Goal: Task Accomplishment & Management: Use online tool/utility

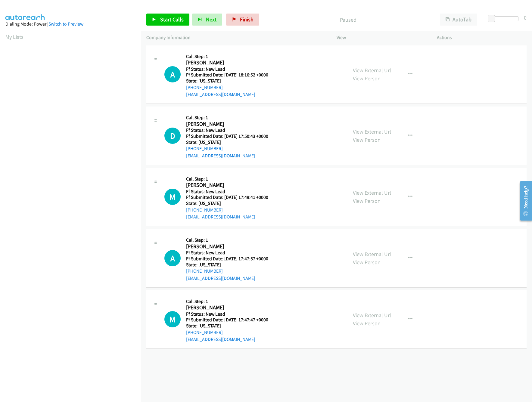
click at [365, 195] on link "View External Url" at bounding box center [372, 192] width 38 height 7
click at [372, 134] on link "View External Url" at bounding box center [372, 131] width 38 height 7
click at [386, 69] on link "View External Url" at bounding box center [372, 70] width 38 height 7
click at [169, 13] on div "Start Calls Pause Next Finish Paused AutoTab AutoTab 0" at bounding box center [336, 19] width 391 height 23
click at [178, 20] on span "Start Calls" at bounding box center [171, 19] width 23 height 7
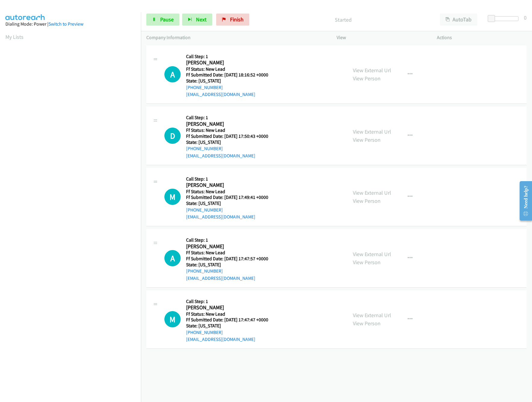
click at [365, 378] on div "+1 415-964-1034 Call failed - Please reload the list and try again The Callbar …" at bounding box center [336, 223] width 391 height 358
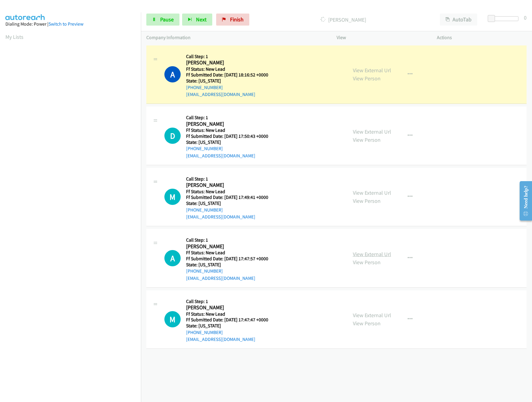
click at [357, 256] on link "View External Url" at bounding box center [372, 254] width 38 height 7
drag, startPoint x: 491, startPoint y: 17, endPoint x: 500, endPoint y: 18, distance: 8.2
click at [500, 18] on span at bounding box center [497, 18] width 7 height 7
drag, startPoint x: 257, startPoint y: 375, endPoint x: 269, endPoint y: 349, distance: 29.0
click at [257, 375] on div "+1 415-964-1034 Call failed - Please reload the list and try again The Callbar …" at bounding box center [336, 223] width 391 height 358
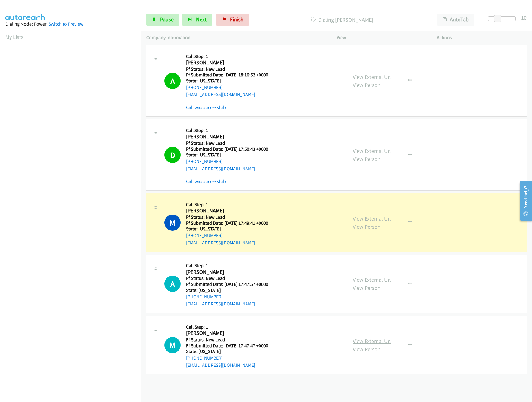
click at [368, 344] on link "View External Url" at bounding box center [372, 341] width 38 height 7
click at [215, 183] on link "Call was successful?" at bounding box center [206, 182] width 40 height 6
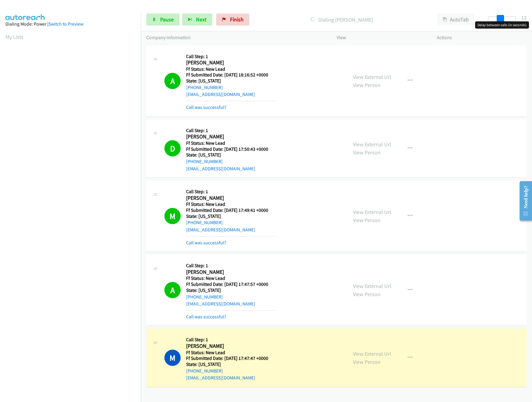
drag, startPoint x: 497, startPoint y: 18, endPoint x: 511, endPoint y: 18, distance: 13.9
click at [504, 18] on span at bounding box center [500, 18] width 7 height 7
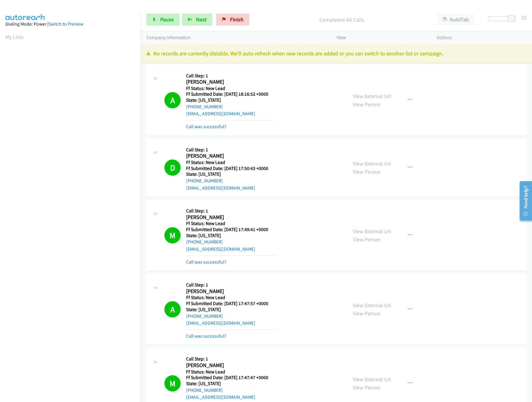
click at [161, 13] on div "Start Calls Pause Next Finish Completed All Calls AutoTab AutoTab 25" at bounding box center [336, 19] width 391 height 23
click at [160, 17] on span "Pause" at bounding box center [167, 19] width 14 height 7
click at [262, 17] on div "Paused" at bounding box center [347, 20] width 170 height 12
click at [250, 19] on span "Finish" at bounding box center [247, 19] width 14 height 7
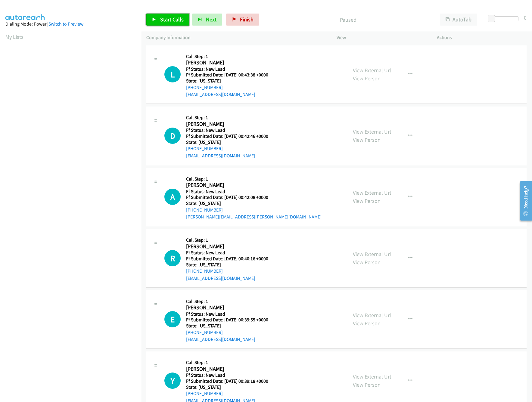
click at [158, 19] on link "Start Calls" at bounding box center [167, 20] width 43 height 12
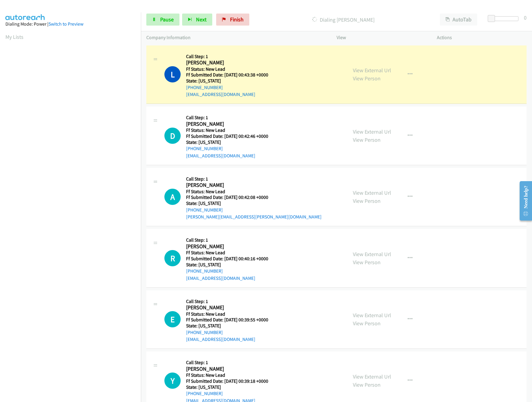
click at [327, 61] on div "L Callback Scheduled Call Step: 1 Lala Wilson America/Los_Angeles Ff Status: Ne…" at bounding box center [253, 75] width 178 height 48
click at [372, 69] on link "View External Url" at bounding box center [372, 70] width 38 height 7
click at [165, 22] on span "Pause" at bounding box center [167, 19] width 14 height 7
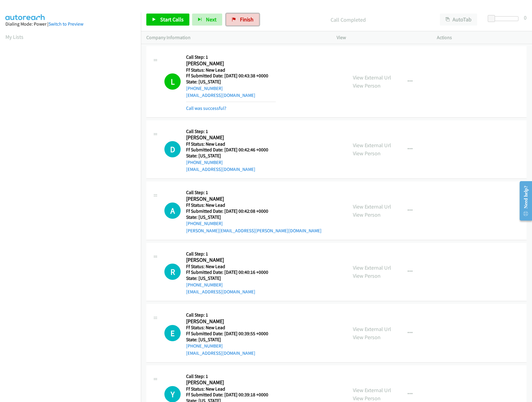
click at [238, 21] on link "Finish" at bounding box center [242, 20] width 33 height 12
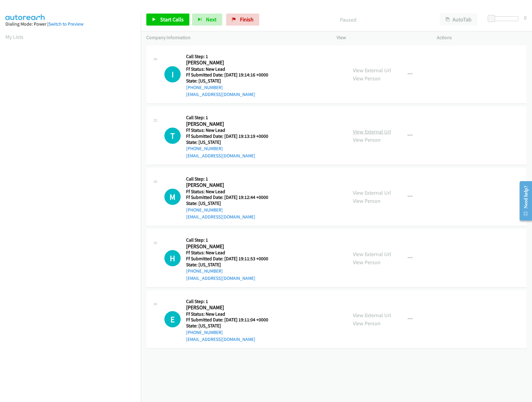
click at [377, 129] on link "View External Url" at bounding box center [372, 131] width 38 height 7
click at [373, 70] on link "View External Url" at bounding box center [372, 70] width 38 height 7
click at [162, 23] on link "Start Calls" at bounding box center [167, 20] width 43 height 12
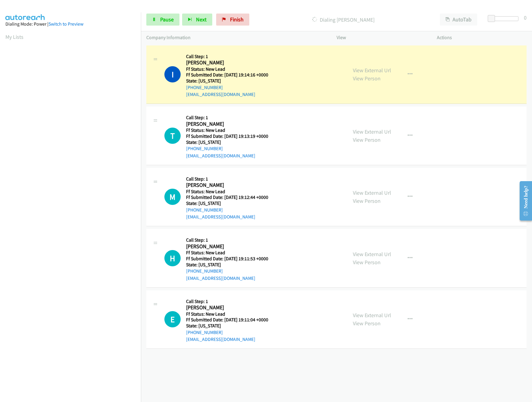
click at [359, 197] on div "View External Url View Person" at bounding box center [372, 197] width 38 height 16
click at [359, 194] on link "View External Url" at bounding box center [372, 192] width 38 height 7
click at [166, 19] on span "Pause" at bounding box center [167, 19] width 14 height 7
click at [409, 193] on button "button" at bounding box center [410, 197] width 16 height 12
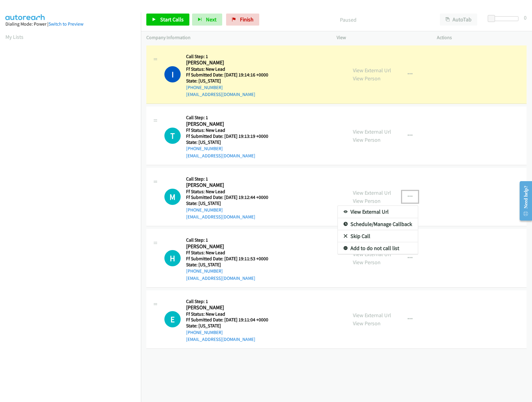
click at [367, 234] on link "Skip Call" at bounding box center [378, 236] width 80 height 12
click at [374, 257] on link "View External Url" at bounding box center [372, 254] width 38 height 7
drag, startPoint x: 375, startPoint y: 13, endPoint x: 400, endPoint y: 16, distance: 25.3
click at [375, 13] on div "Start Calls Pause Next Finish Paused AutoTab AutoTab 0" at bounding box center [336, 19] width 391 height 23
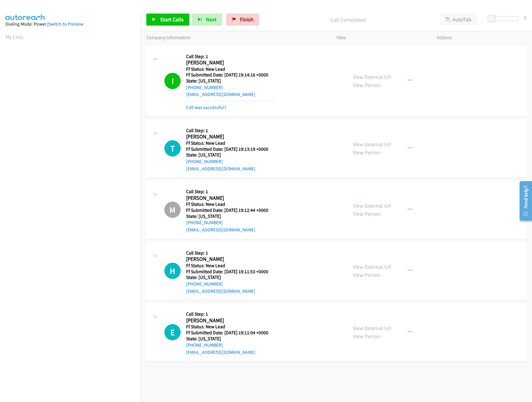
click at [502, 24] on div at bounding box center [504, 20] width 39 height 9
click at [506, 19] on div at bounding box center [502, 18] width 28 height 5
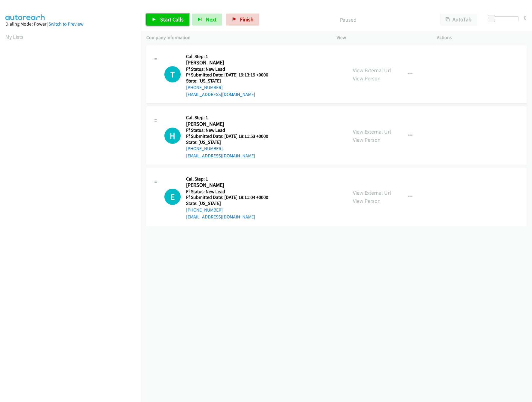
click at [173, 19] on span "Start Calls" at bounding box center [171, 19] width 23 height 7
click at [158, 16] on link "Pause" at bounding box center [162, 20] width 33 height 12
click at [158, 16] on link "Start Calls" at bounding box center [167, 20] width 43 height 12
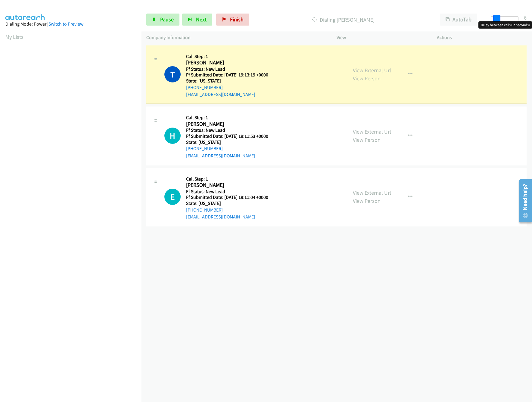
click at [494, 19] on span at bounding box center [496, 18] width 7 height 7
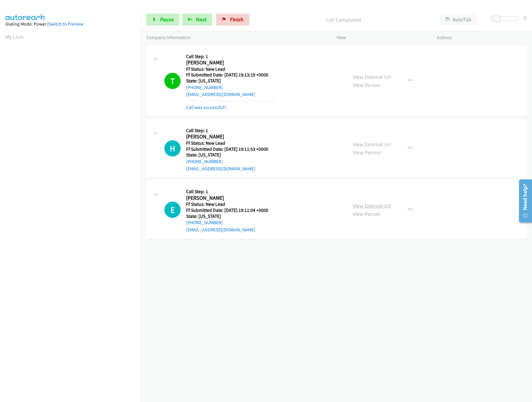
click at [364, 202] on link "View External Url" at bounding box center [372, 205] width 38 height 7
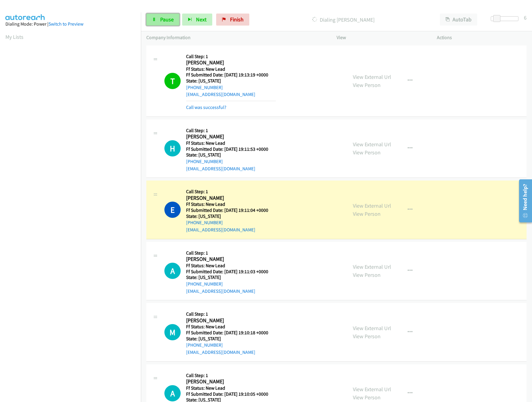
click at [160, 16] on link "Pause" at bounding box center [162, 20] width 33 height 12
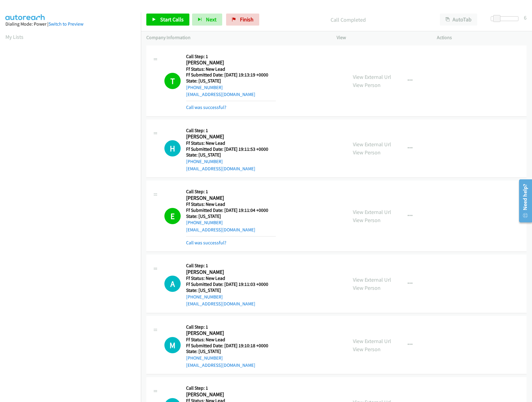
scroll to position [45, 0]
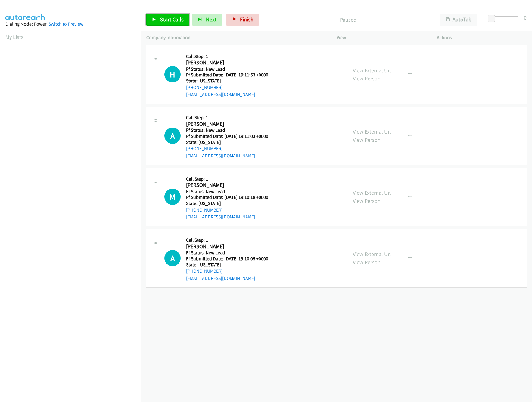
click at [163, 17] on span "Start Calls" at bounding box center [171, 19] width 23 height 7
click at [374, 192] on link "View External Url" at bounding box center [372, 192] width 38 height 7
click at [380, 132] on link "View External Url" at bounding box center [372, 131] width 38 height 7
click at [162, 20] on span "Pause" at bounding box center [167, 19] width 14 height 7
click at [177, 16] on link "Start Calls" at bounding box center [167, 20] width 43 height 12
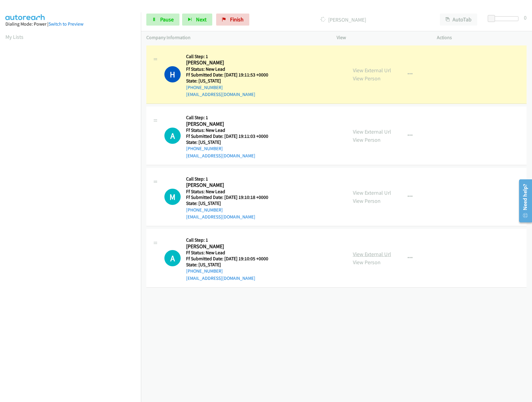
click at [378, 252] on link "View External Url" at bounding box center [372, 254] width 38 height 7
drag, startPoint x: 322, startPoint y: 301, endPoint x: 317, endPoint y: 286, distance: 15.3
click at [322, 300] on div "[PHONE_NUMBER] Call failed - Please reload the list and try again The Callbar F…" at bounding box center [336, 223] width 391 height 358
drag, startPoint x: 495, startPoint y: 18, endPoint x: 500, endPoint y: 18, distance: 5.1
click at [500, 18] on span at bounding box center [497, 18] width 7 height 7
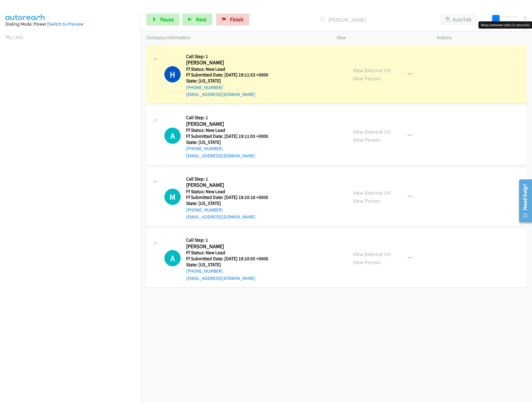
click at [495, 18] on span at bounding box center [495, 18] width 7 height 7
click at [256, 315] on div "[PHONE_NUMBER] Call failed - Please reload the list and try again The Callbar F…" at bounding box center [336, 223] width 391 height 358
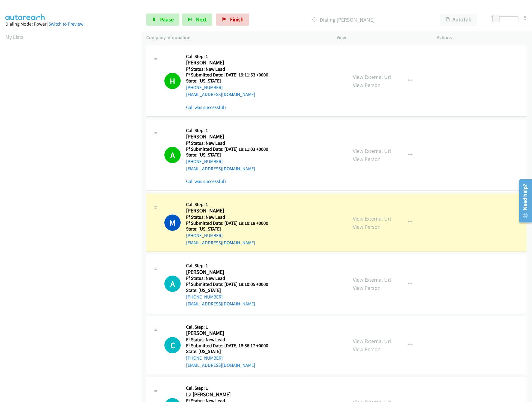
scroll to position [107, 0]
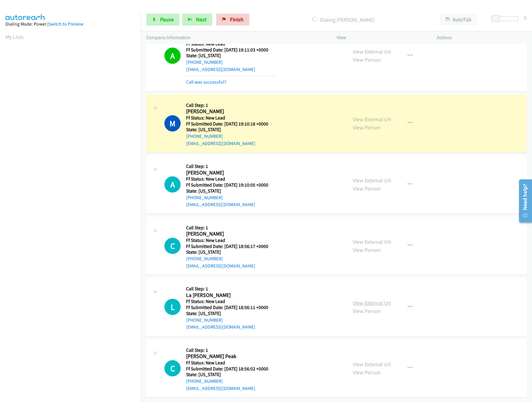
click at [364, 300] on link "View External Url" at bounding box center [372, 303] width 38 height 7
click at [374, 239] on link "View External Url" at bounding box center [372, 242] width 38 height 7
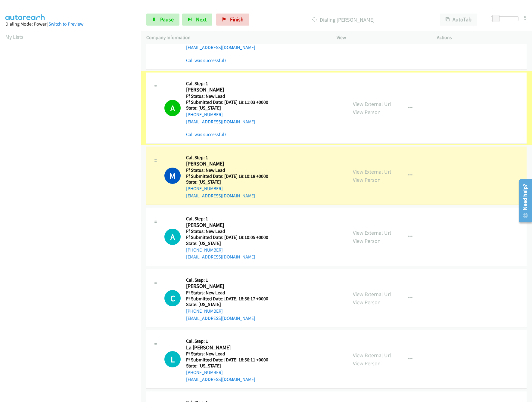
scroll to position [47, 0]
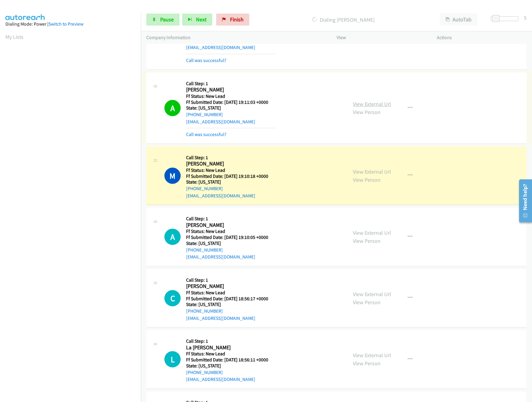
click at [362, 103] on link "View External Url" at bounding box center [372, 104] width 38 height 7
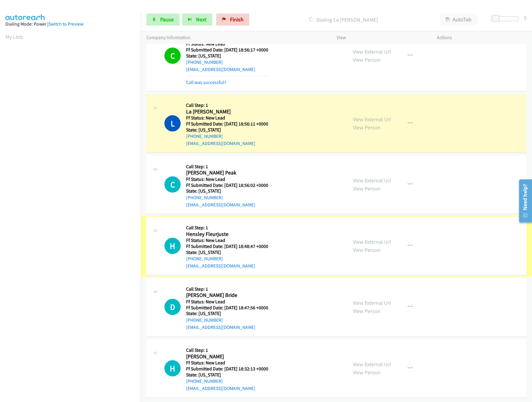
scroll to position [330, 0]
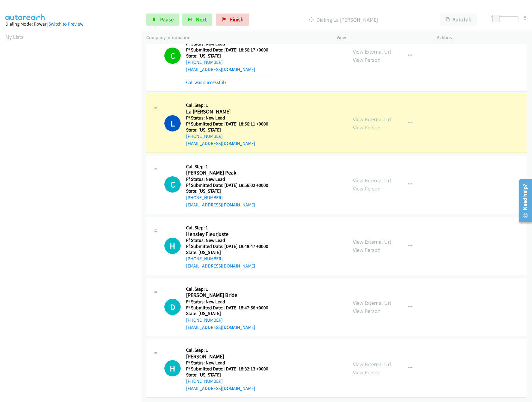
click at [370, 239] on link "View External Url" at bounding box center [372, 242] width 38 height 7
click at [381, 177] on link "View External Url" at bounding box center [372, 180] width 38 height 7
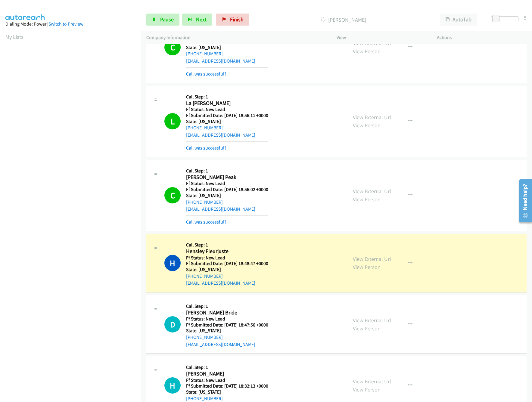
scroll to position [356, 0]
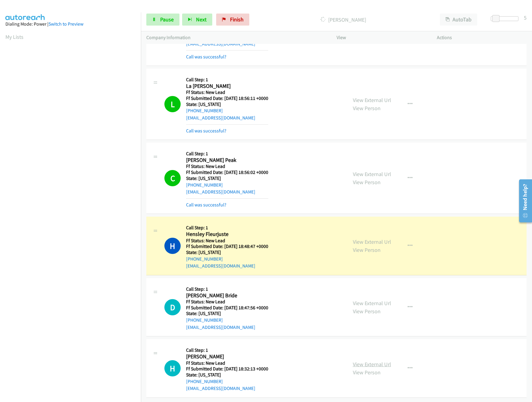
click at [368, 361] on link "View External Url" at bounding box center [372, 364] width 38 height 7
click at [381, 300] on link "View External Url" at bounding box center [372, 303] width 38 height 7
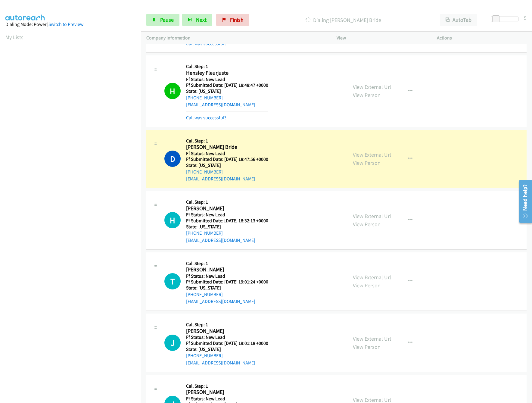
scroll to position [554, 0]
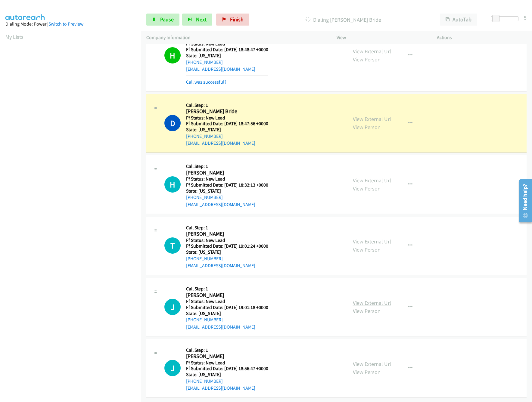
drag, startPoint x: 360, startPoint y: 297, endPoint x: 360, endPoint y: 293, distance: 3.9
click at [360, 300] on link "View External Url" at bounding box center [372, 303] width 38 height 7
click at [377, 238] on link "View External Url" at bounding box center [372, 241] width 38 height 7
click at [160, 22] on link "Pause" at bounding box center [162, 20] width 33 height 12
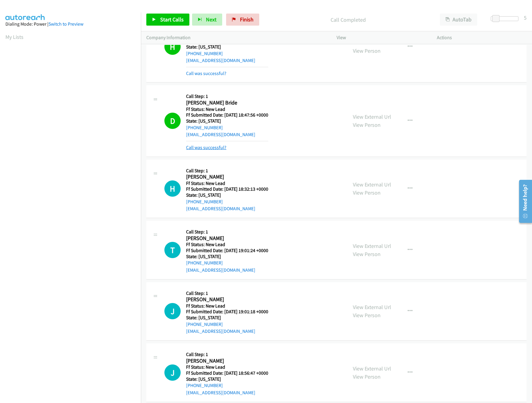
click at [211, 148] on link "Call was successful?" at bounding box center [206, 148] width 40 height 6
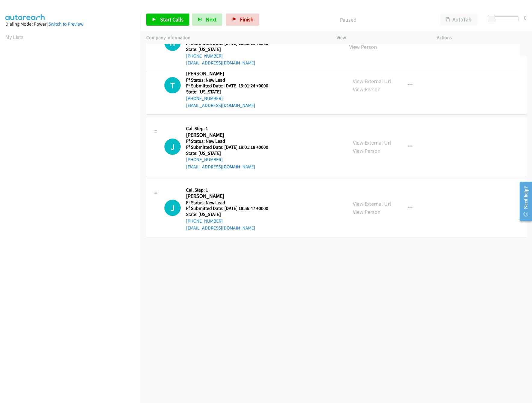
drag, startPoint x: 252, startPoint y: 259, endPoint x: 282, endPoint y: 35, distance: 226.0
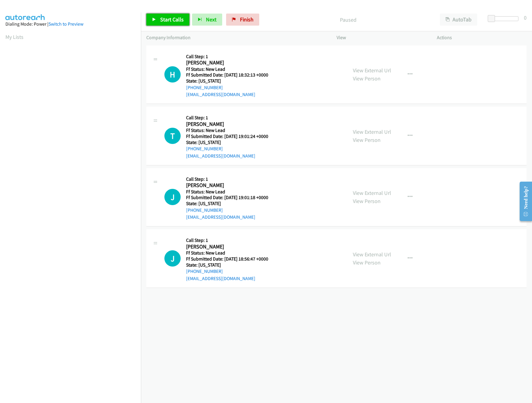
click at [157, 16] on link "Start Calls" at bounding box center [167, 20] width 43 height 12
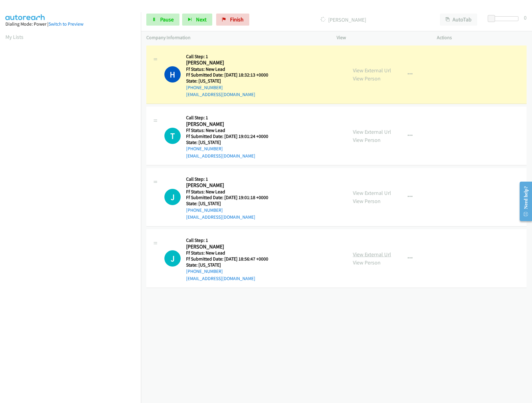
click at [381, 256] on link "View External Url" at bounding box center [372, 254] width 38 height 7
click at [501, 19] on div at bounding box center [505, 18] width 28 height 5
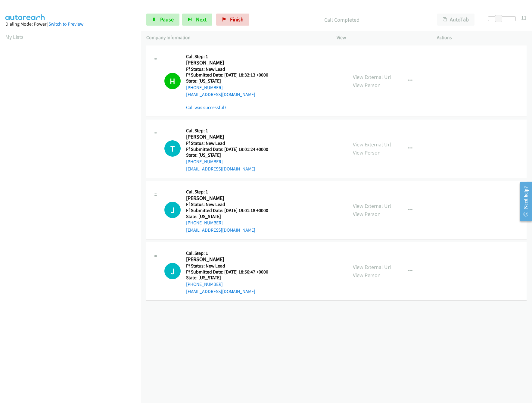
click at [229, 323] on div "+1 415-964-1034 Call failed - Please reload the list and try again The Callbar …" at bounding box center [336, 223] width 391 height 359
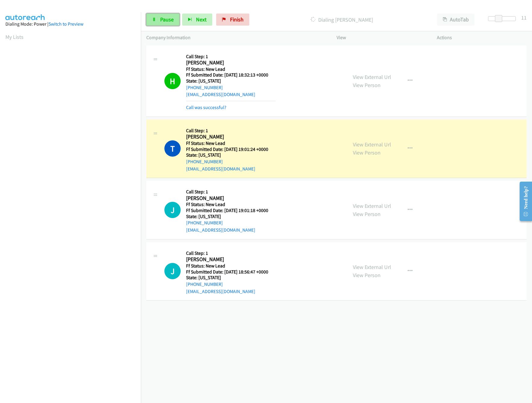
click at [159, 18] on link "Pause" at bounding box center [162, 20] width 33 height 12
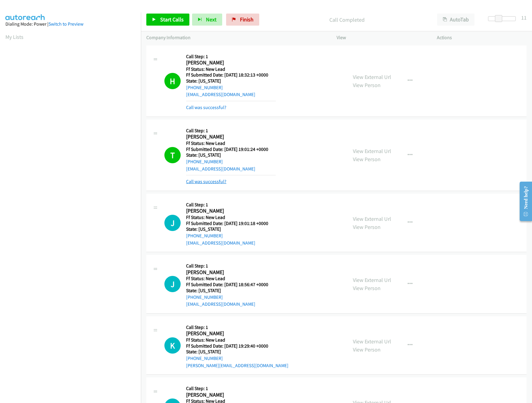
click at [209, 184] on link "Call was successful?" at bounding box center [206, 182] width 40 height 6
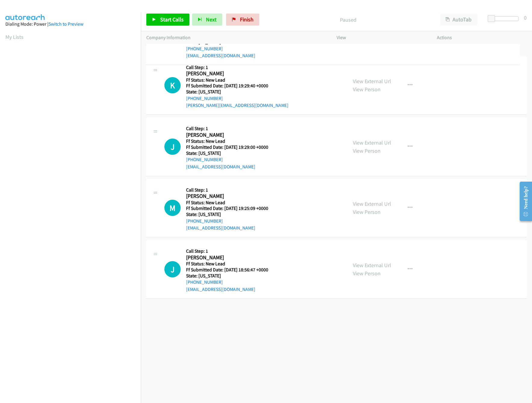
drag, startPoint x: 257, startPoint y: 173, endPoint x: 282, endPoint y: 36, distance: 138.9
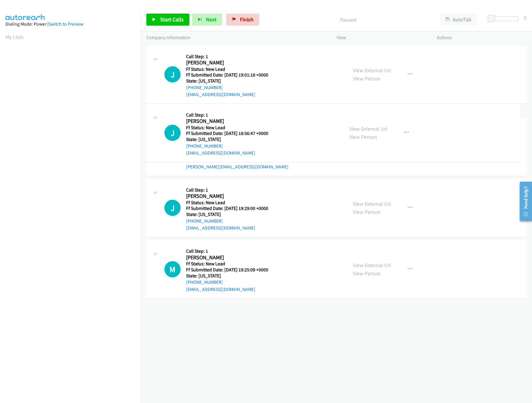
drag, startPoint x: 267, startPoint y: 311, endPoint x: 304, endPoint y: 121, distance: 193.4
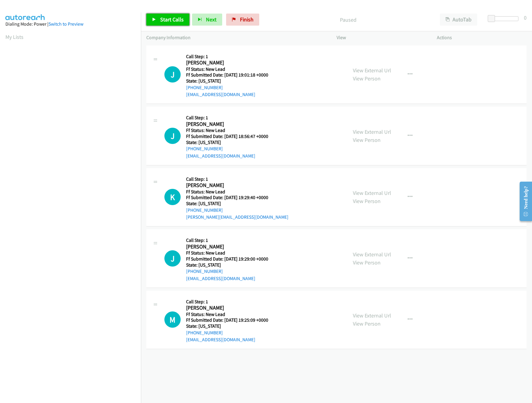
click at [170, 20] on span "Start Calls" at bounding box center [171, 19] width 23 height 7
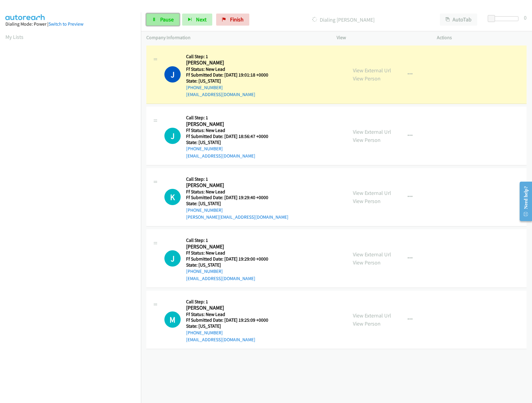
click at [160, 20] on span "Pause" at bounding box center [167, 19] width 14 height 7
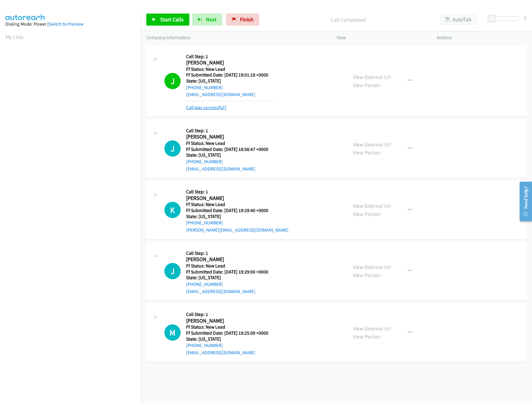
click at [201, 107] on link "Call was successful?" at bounding box center [206, 108] width 40 height 6
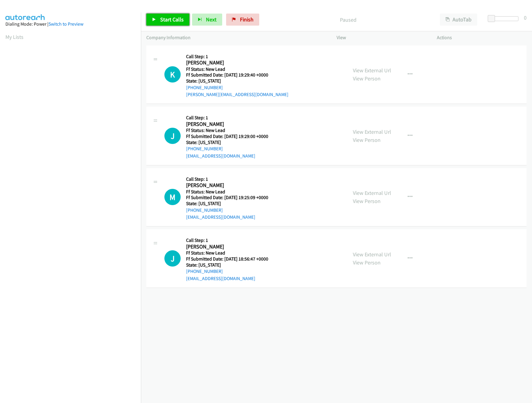
click at [165, 17] on span "Start Calls" at bounding box center [171, 19] width 23 height 7
click at [165, 17] on span "Pause" at bounding box center [167, 19] width 14 height 7
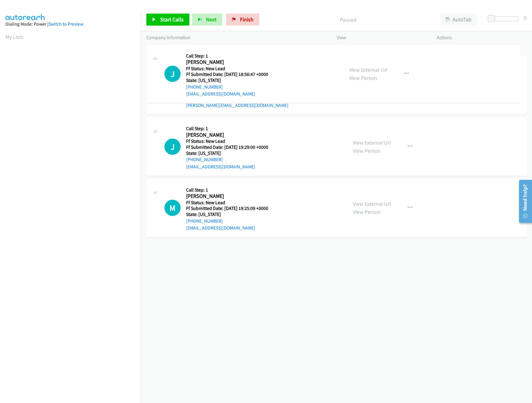
drag, startPoint x: 259, startPoint y: 257, endPoint x: 278, endPoint y: 44, distance: 214.7
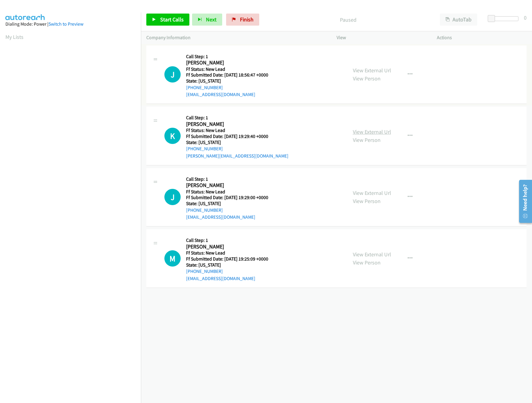
click at [364, 128] on link "View External Url" at bounding box center [372, 131] width 38 height 7
click at [159, 16] on link "Start Calls" at bounding box center [167, 20] width 43 height 12
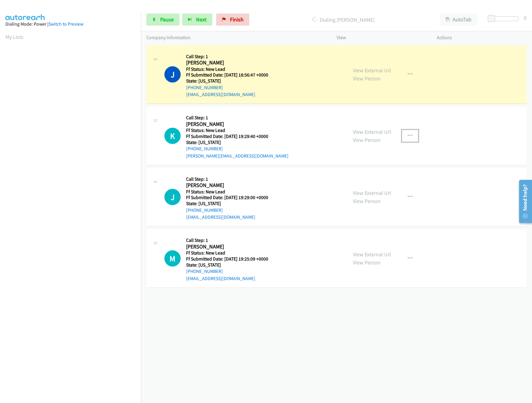
click at [408, 133] on icon "button" at bounding box center [410, 135] width 5 height 5
click at [363, 174] on link "Skip Call" at bounding box center [378, 175] width 80 height 12
click at [496, 18] on span at bounding box center [496, 18] width 7 height 7
click at [374, 194] on link "View External Url" at bounding box center [372, 192] width 38 height 7
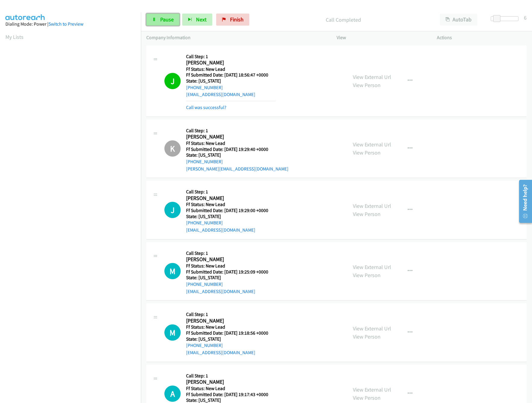
click at [161, 19] on span "Pause" at bounding box center [167, 19] width 14 height 7
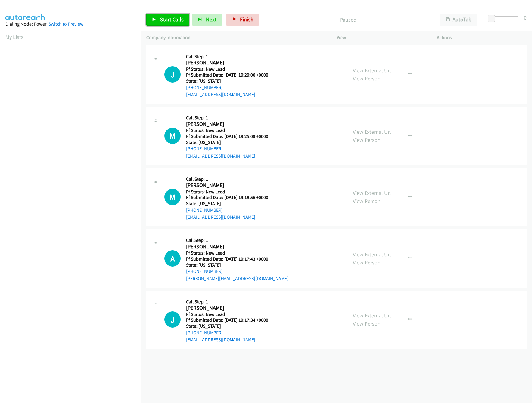
click at [171, 16] on link "Start Calls" at bounding box center [167, 20] width 43 height 12
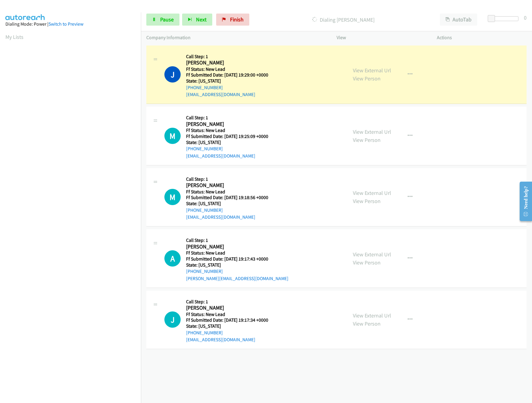
click at [377, 126] on div "View External Url View Person View External Url Email Schedule/Manage Callback …" at bounding box center [401, 136] width 106 height 48
click at [376, 129] on link "View External Url" at bounding box center [372, 131] width 38 height 7
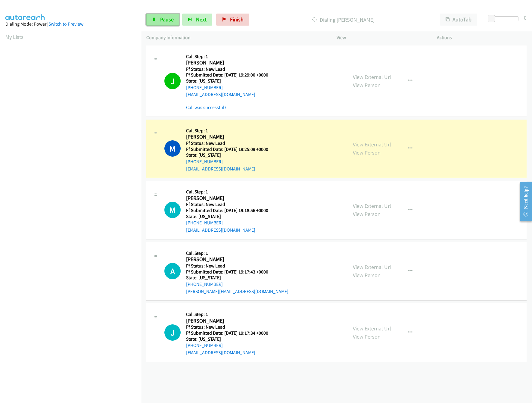
click at [168, 17] on span "Pause" at bounding box center [167, 19] width 14 height 7
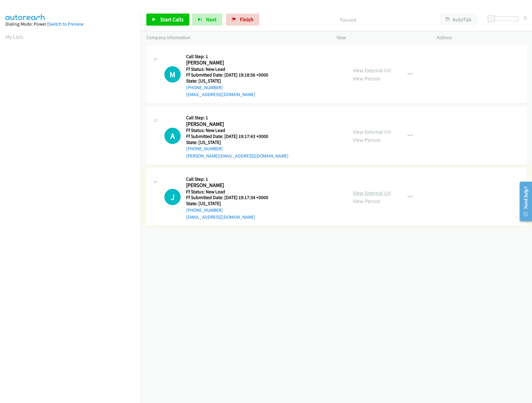
click at [383, 191] on link "View External Url" at bounding box center [372, 192] width 38 height 7
click at [381, 130] on link "View External Url" at bounding box center [372, 131] width 38 height 7
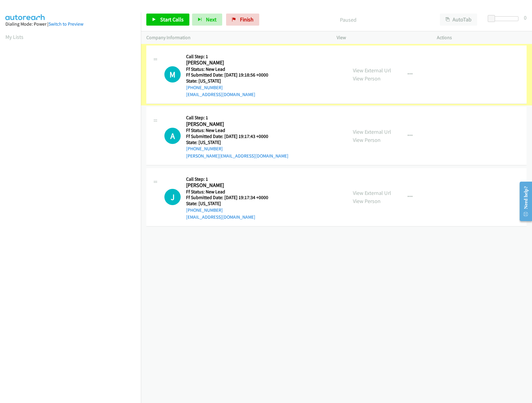
click at [383, 69] on link "View External Url" at bounding box center [372, 70] width 38 height 7
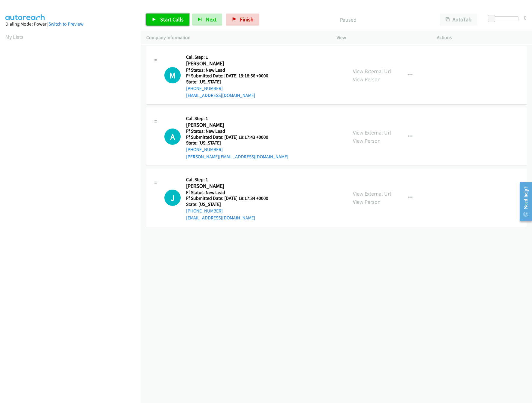
click at [171, 22] on span "Start Calls" at bounding box center [171, 19] width 23 height 7
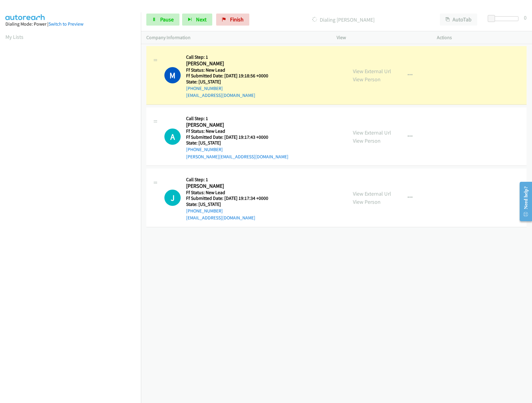
drag, startPoint x: 264, startPoint y: 274, endPoint x: 268, endPoint y: 249, distance: 25.0
click at [266, 273] on div "[PHONE_NUMBER] Call failed - Please reload the list and try again The Callbar F…" at bounding box center [336, 224] width 391 height 358
drag, startPoint x: 488, startPoint y: 17, endPoint x: 495, endPoint y: 20, distance: 7.7
click at [499, 22] on body "Start Calls Pause Next Finish Dialing [PERSON_NAME] AutoTab AutoTab 13 Company …" at bounding box center [266, 14] width 532 height 29
click at [307, 310] on div "[PHONE_NUMBER] Call failed - Please reload the list and try again The Callbar F…" at bounding box center [336, 224] width 391 height 358
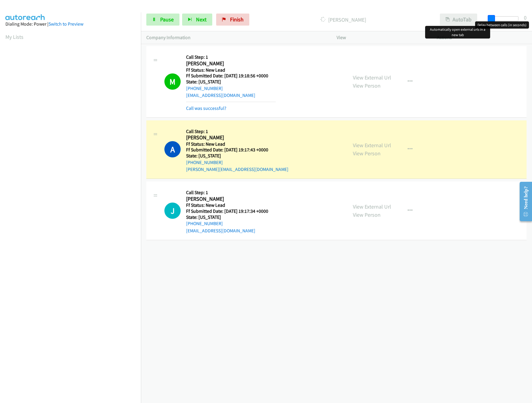
drag, startPoint x: 479, startPoint y: 18, endPoint x: 474, endPoint y: 18, distance: 4.5
click at [474, 18] on div "Start Calls Pause Next Finish [PERSON_NAME] AutoTab AutoTab 0" at bounding box center [336, 19] width 391 height 23
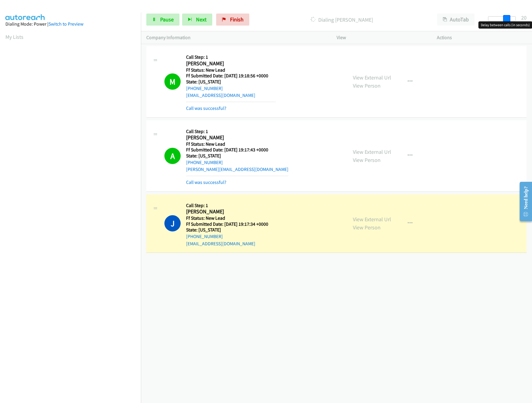
drag, startPoint x: 491, startPoint y: 17, endPoint x: 521, endPoint y: 19, distance: 30.5
click at [527, 22] on body "Start Calls Pause Next Finish Dialing [PERSON_NAME] AutoTab AutoTab 20 Company …" at bounding box center [266, 14] width 532 height 29
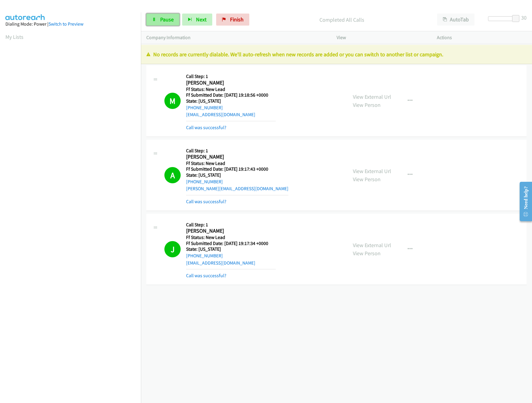
click at [164, 20] on span "Pause" at bounding box center [167, 19] width 14 height 7
click at [241, 322] on div "[PHONE_NUMBER] Call failed - Please reload the list and try again The Callbar F…" at bounding box center [336, 224] width 391 height 358
click at [248, 16] on link "Finish" at bounding box center [242, 20] width 33 height 12
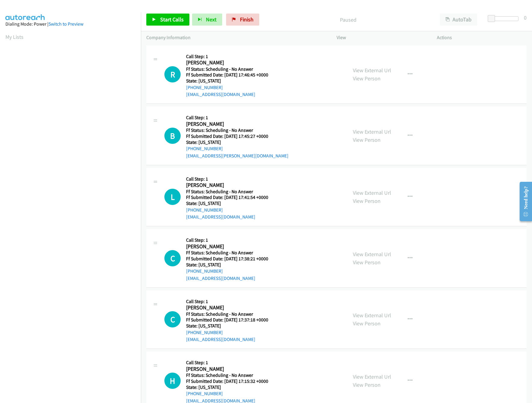
scroll to position [0, 2]
click at [171, 24] on link "Start Calls" at bounding box center [167, 20] width 43 height 12
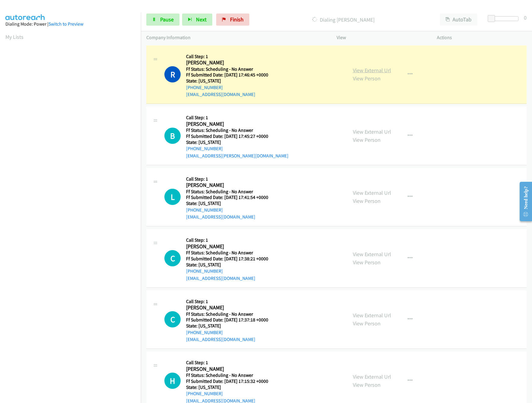
click at [358, 71] on link "View External Url" at bounding box center [372, 70] width 38 height 7
click at [366, 130] on link "View External Url" at bounding box center [372, 131] width 38 height 7
click at [370, 197] on div "View External Url View Person" at bounding box center [372, 197] width 38 height 16
click at [370, 192] on link "View External Url" at bounding box center [372, 192] width 38 height 7
click at [358, 253] on link "View External Url" at bounding box center [372, 254] width 38 height 7
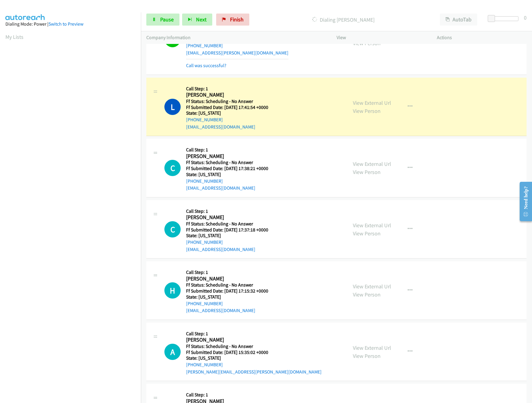
scroll to position [120, 0]
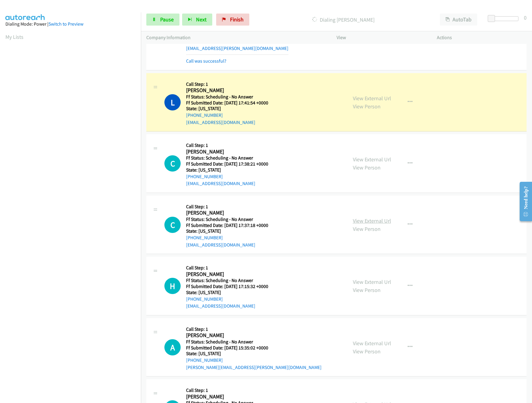
click at [363, 219] on link "View External Url" at bounding box center [372, 220] width 38 height 7
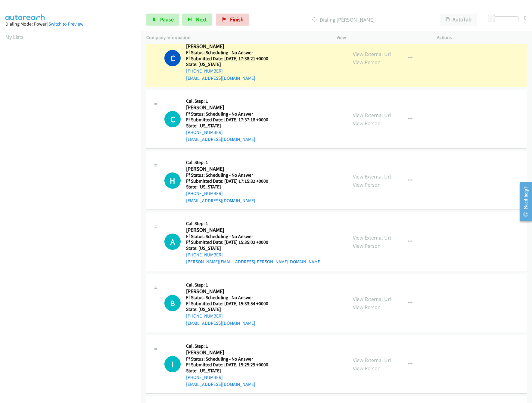
scroll to position [241, 0]
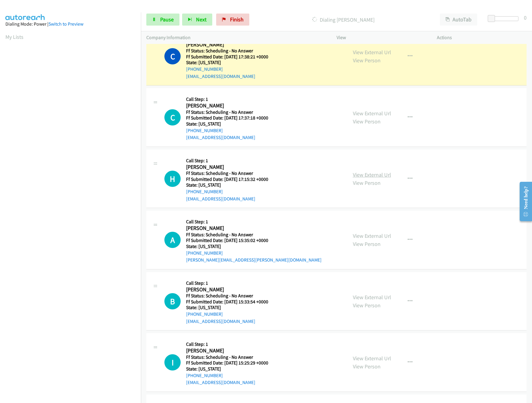
click at [370, 174] on link "View External Url" at bounding box center [372, 174] width 38 height 7
click at [164, 23] on link "Pause" at bounding box center [162, 20] width 33 height 12
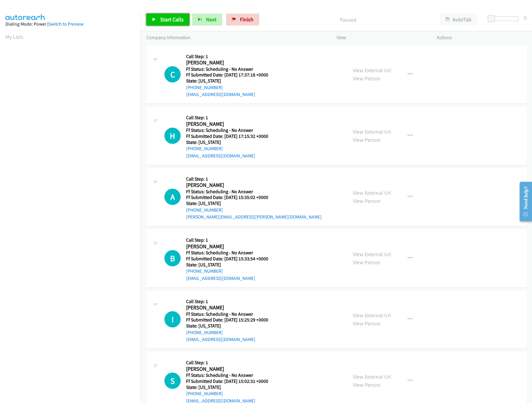
click at [164, 15] on link "Start Calls" at bounding box center [167, 20] width 43 height 12
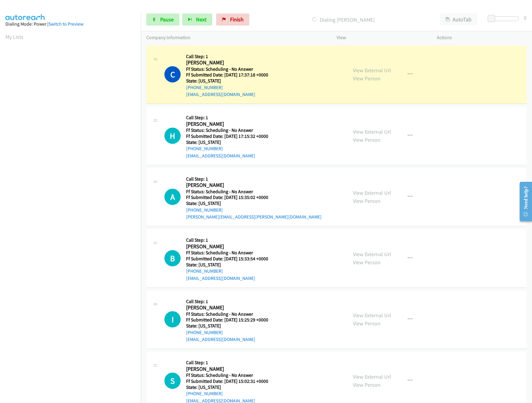
click at [304, 35] on p "Company Information" at bounding box center [235, 37] width 179 height 7
click at [365, 191] on link "View External Url" at bounding box center [372, 192] width 38 height 7
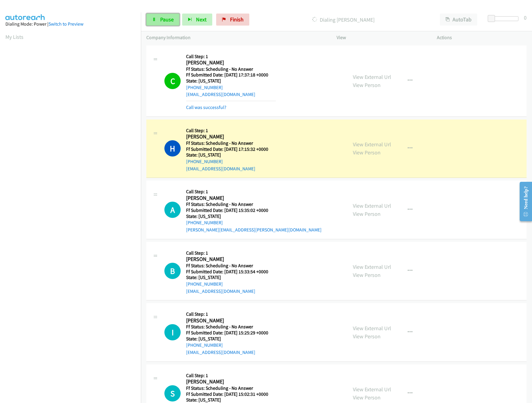
click at [175, 18] on link "Pause" at bounding box center [162, 20] width 33 height 12
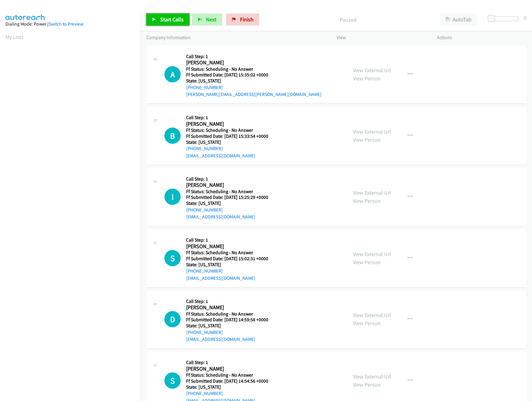
click at [173, 21] on span "Start Calls" at bounding box center [171, 19] width 23 height 7
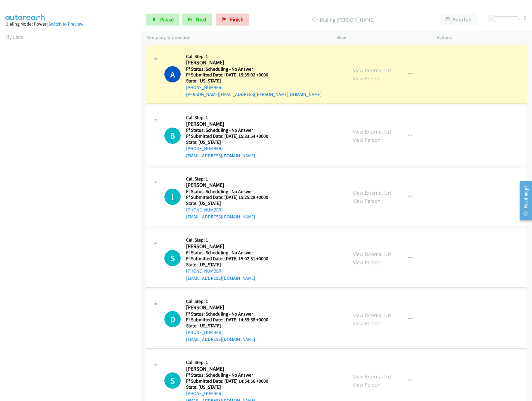
click at [88, 348] on nav "Dialing Mode: Power | Switch to Preview My Lists" at bounding box center [70, 212] width 141 height 401
click at [367, 133] on link "View External Url" at bounding box center [372, 131] width 38 height 7
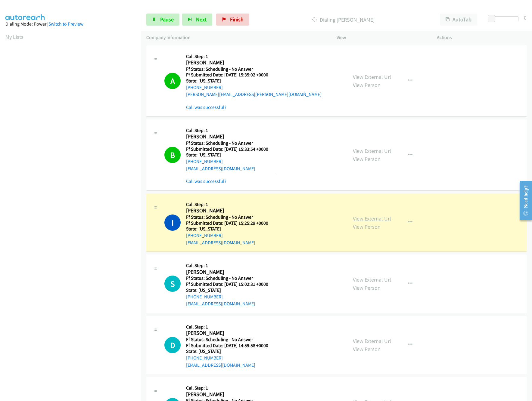
click at [362, 219] on link "View External Url" at bounding box center [372, 218] width 38 height 7
click at [183, 20] on button "Next" at bounding box center [197, 20] width 30 height 12
click at [168, 18] on span "Pause" at bounding box center [167, 19] width 14 height 7
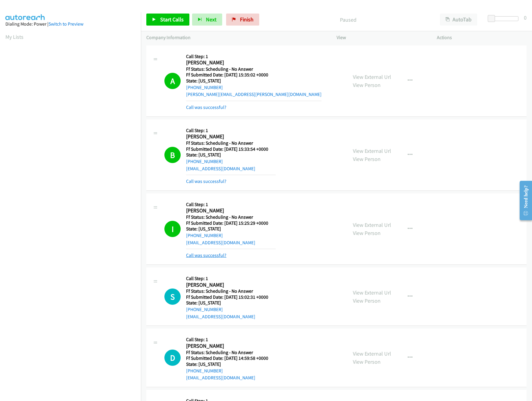
click at [201, 258] on link "Call was successful?" at bounding box center [206, 256] width 40 height 6
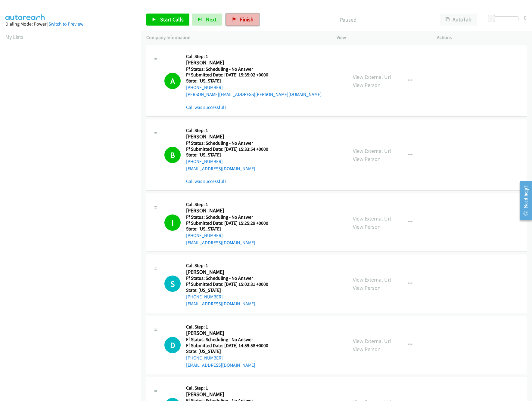
click at [253, 18] on link "Finish" at bounding box center [242, 20] width 33 height 12
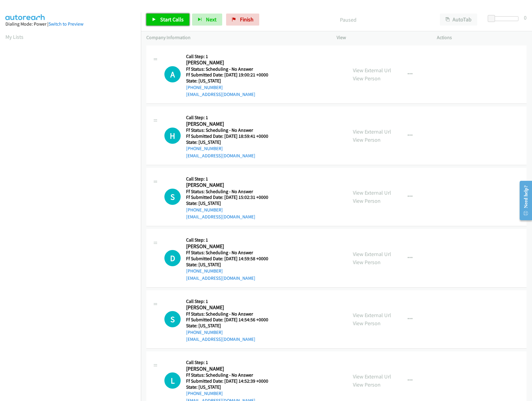
click at [170, 15] on link "Start Calls" at bounding box center [167, 20] width 43 height 12
click at [362, 70] on link "View External Url" at bounding box center [372, 70] width 38 height 7
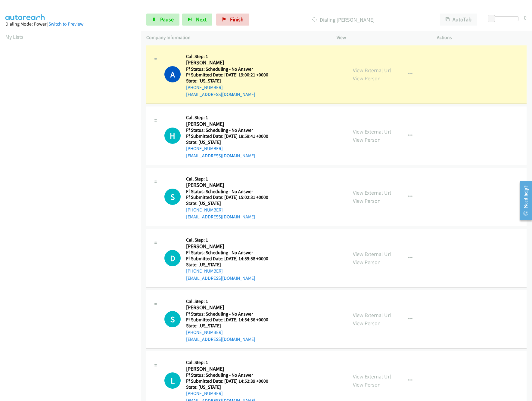
click at [354, 132] on link "View External Url" at bounding box center [372, 131] width 38 height 7
click at [368, 188] on div "View External Url View Person View External Url Email Schedule/Manage Callback …" at bounding box center [401, 197] width 106 height 48
click at [370, 192] on link "View External Url" at bounding box center [372, 192] width 38 height 7
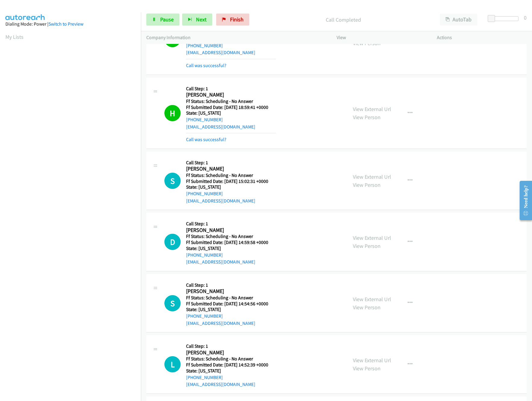
scroll to position [60, 0]
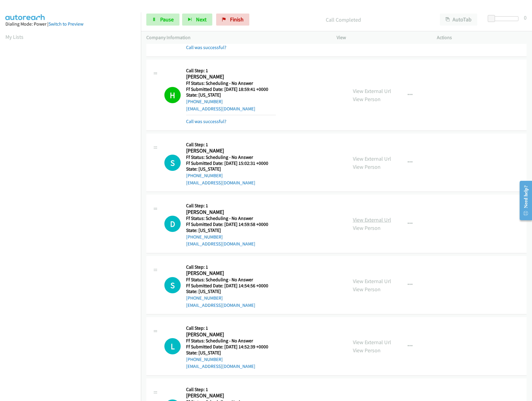
click at [364, 219] on link "View External Url" at bounding box center [372, 220] width 38 height 7
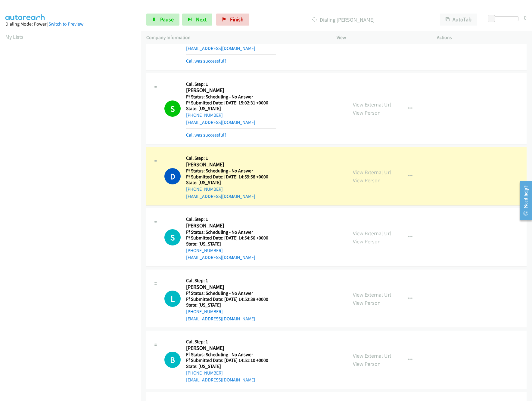
scroll to position [181, 0]
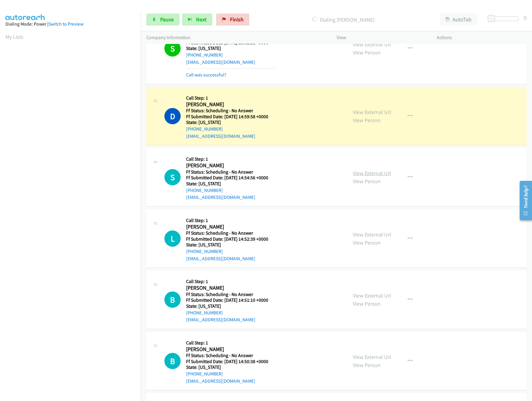
click at [366, 177] on link "View External Url" at bounding box center [372, 173] width 38 height 7
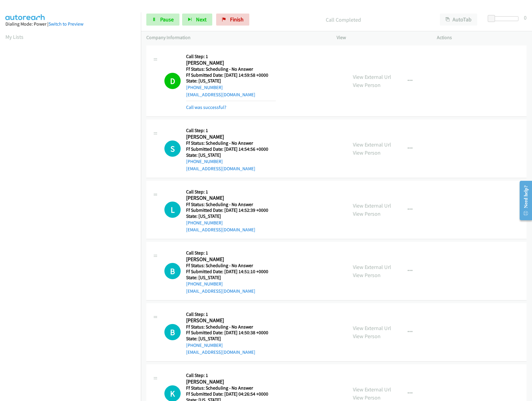
scroll to position [241, 0]
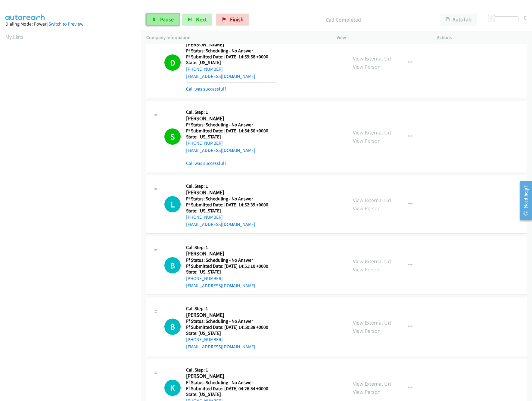
click at [160, 18] on span "Pause" at bounding box center [167, 19] width 14 height 7
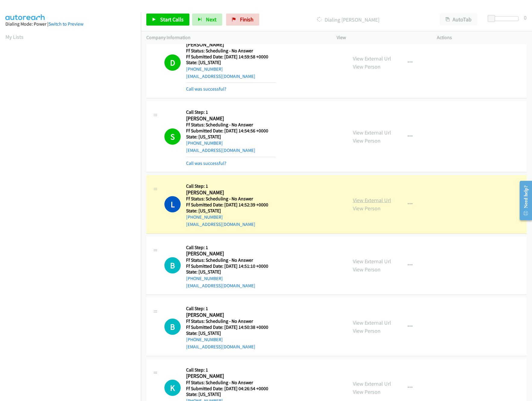
click at [353, 201] on link "View External Url" at bounding box center [372, 200] width 38 height 7
click at [221, 164] on link "Call was successful?" at bounding box center [206, 164] width 40 height 6
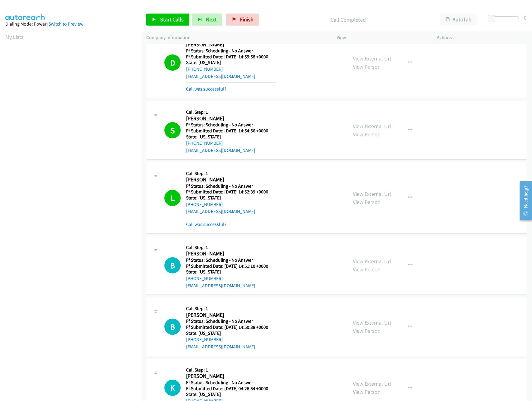
click at [161, 27] on div "Start Calls Pause Next Finish Call Completed AutoTab AutoTab 0" at bounding box center [336, 19] width 391 height 23
click at [161, 25] on link "Start Calls" at bounding box center [167, 20] width 43 height 12
click at [161, 25] on link "Pause" at bounding box center [162, 20] width 33 height 12
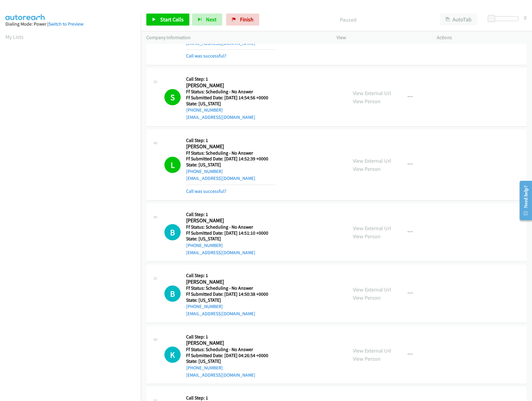
scroll to position [301, 0]
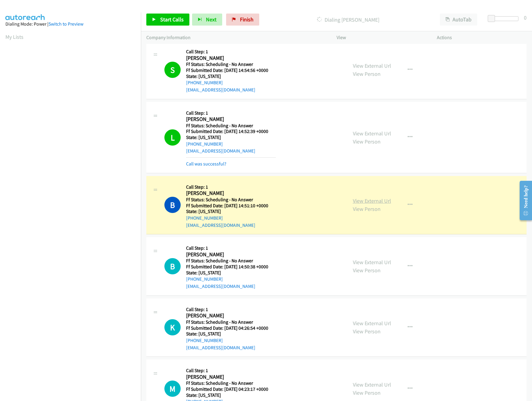
click at [362, 200] on link "View External Url" at bounding box center [372, 201] width 38 height 7
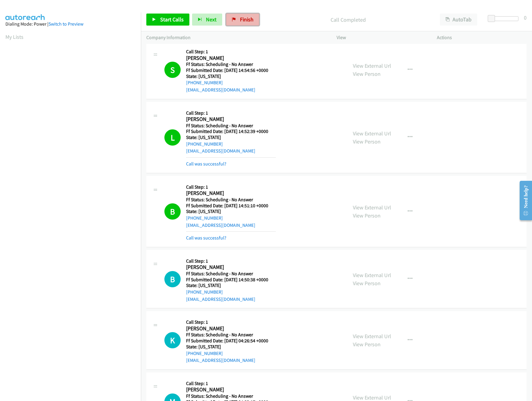
click at [241, 20] on span "Finish" at bounding box center [247, 19] width 14 height 7
